Goal: Task Accomplishment & Management: Use online tool/utility

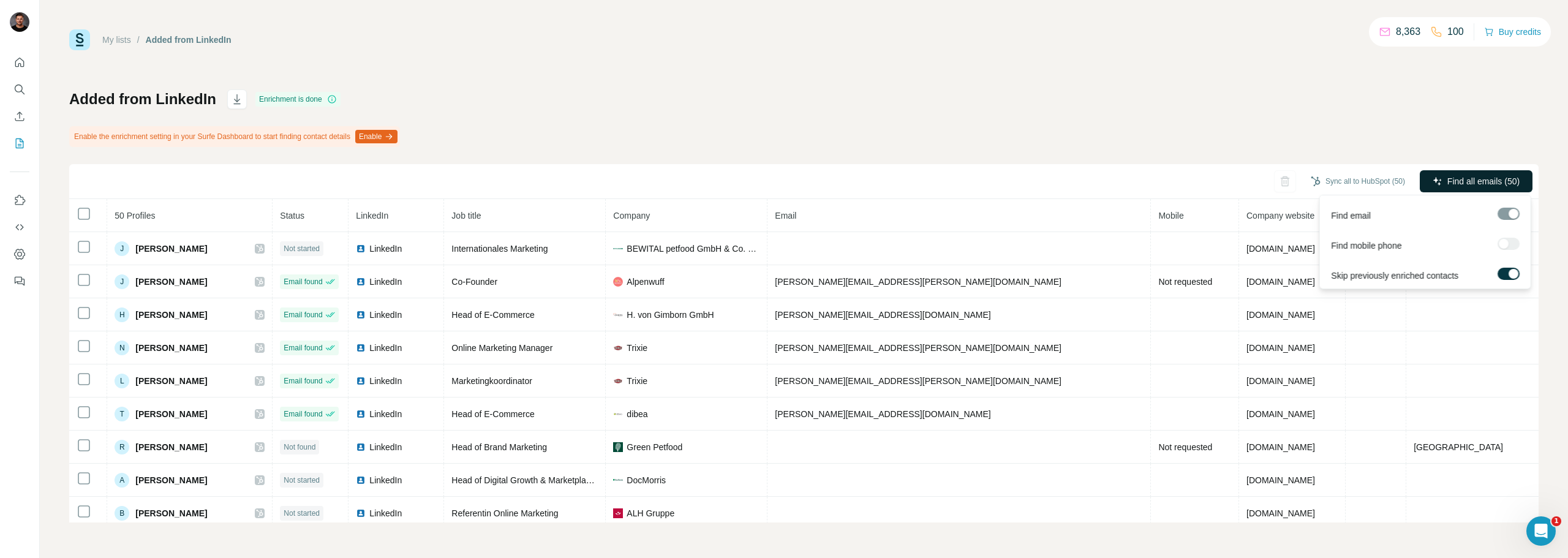
click at [1447, 183] on span "Find all emails (50)" at bounding box center [1483, 181] width 72 height 12
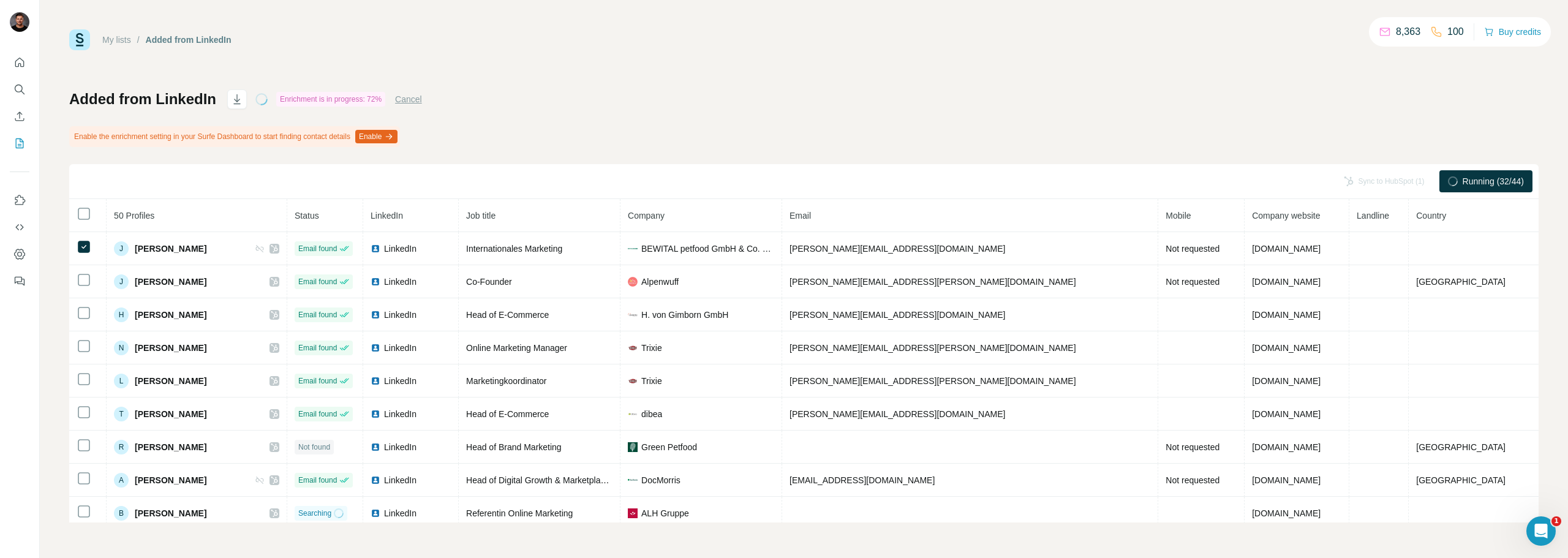
click at [1389, 138] on div "Added from LinkedIn Enrichment is in progress: 72% Cancel Enable the enrichment…" at bounding box center [804, 306] width 1469 height 433
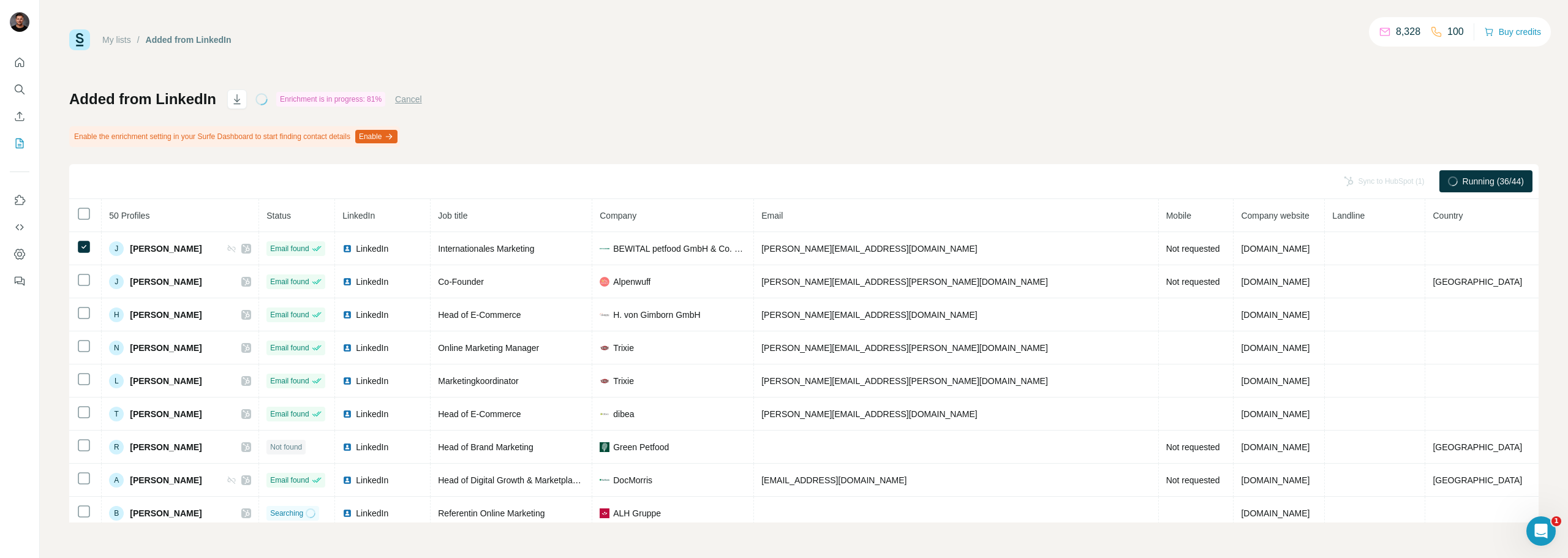
click at [1467, 183] on span "Running (36/44)" at bounding box center [1493, 181] width 61 height 12
click at [1340, 186] on button "Sync to HubSpot (1)" at bounding box center [1364, 182] width 98 height 19
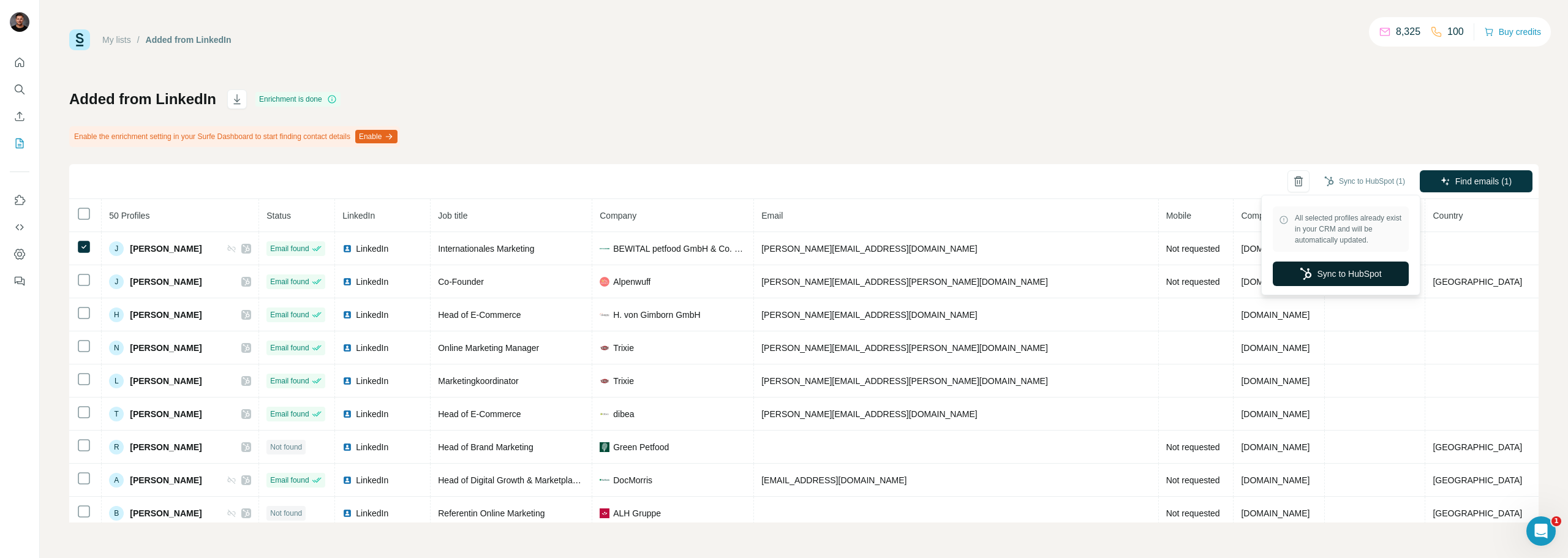
click at [1311, 273] on button "Sync to HubSpot" at bounding box center [1340, 273] width 136 height 25
click at [18, 68] on icon "Quick start" at bounding box center [20, 62] width 12 height 12
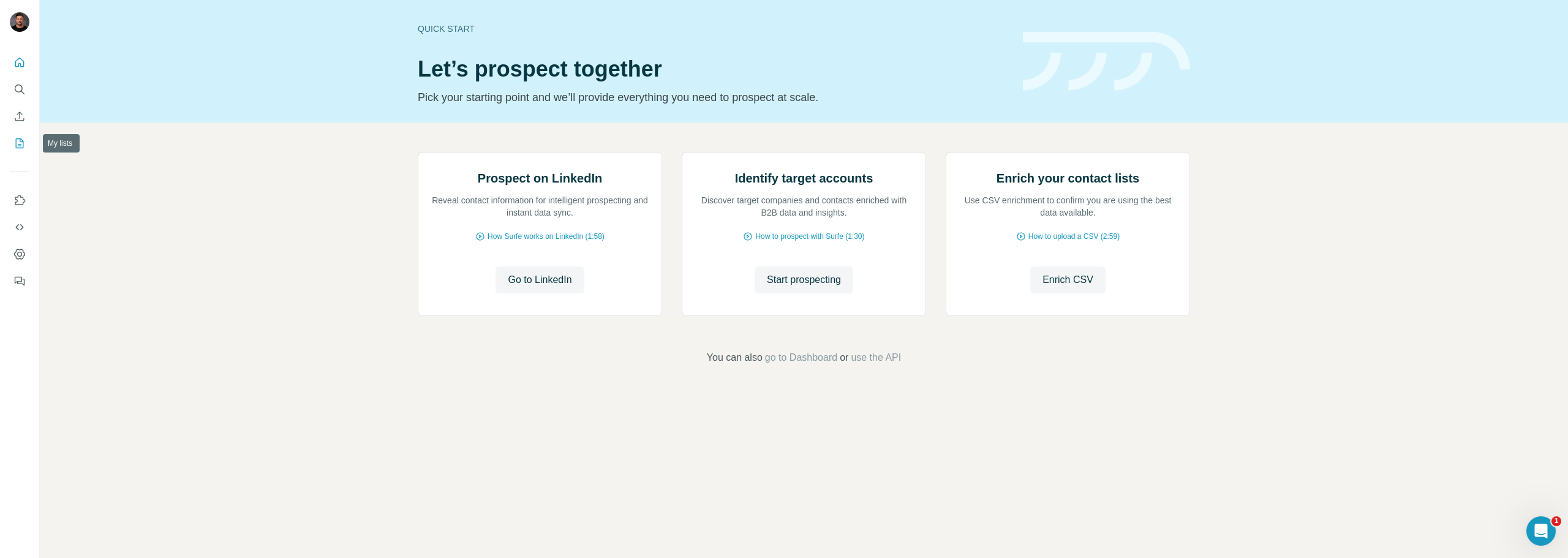
click at [19, 144] on icon "My lists" at bounding box center [20, 144] width 12 height 12
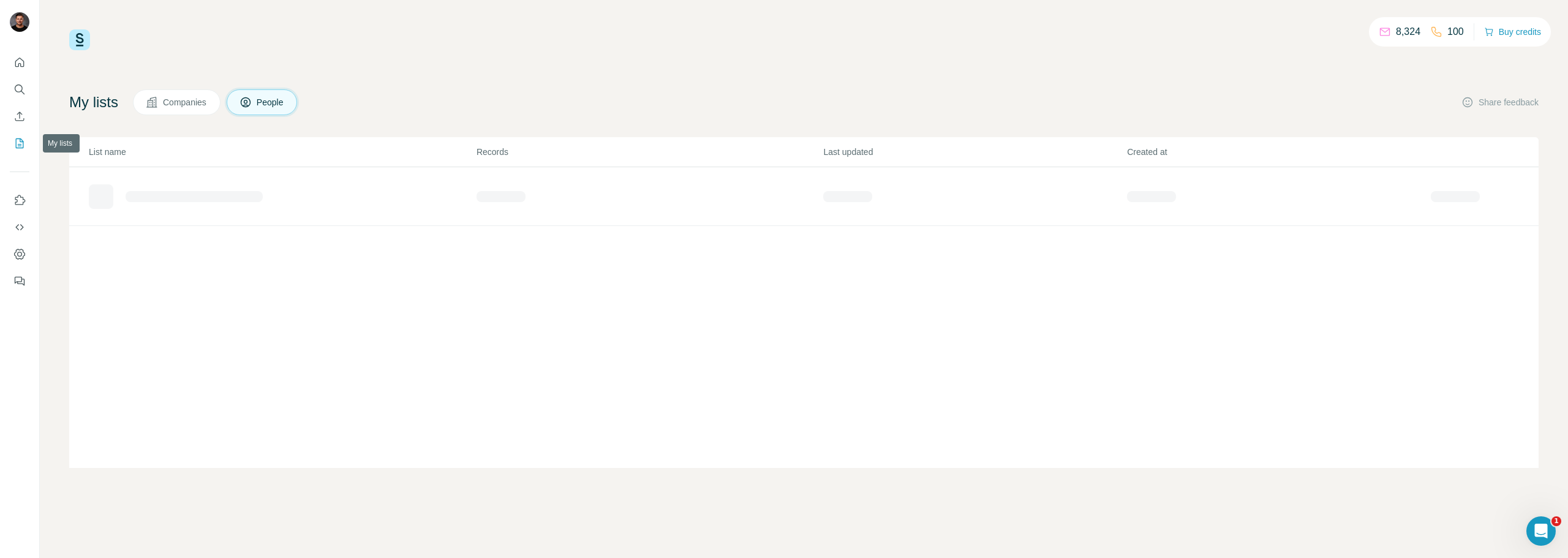
click at [12, 142] on button "My lists" at bounding box center [20, 144] width 20 height 22
